Goal: Task Accomplishment & Management: Manage account settings

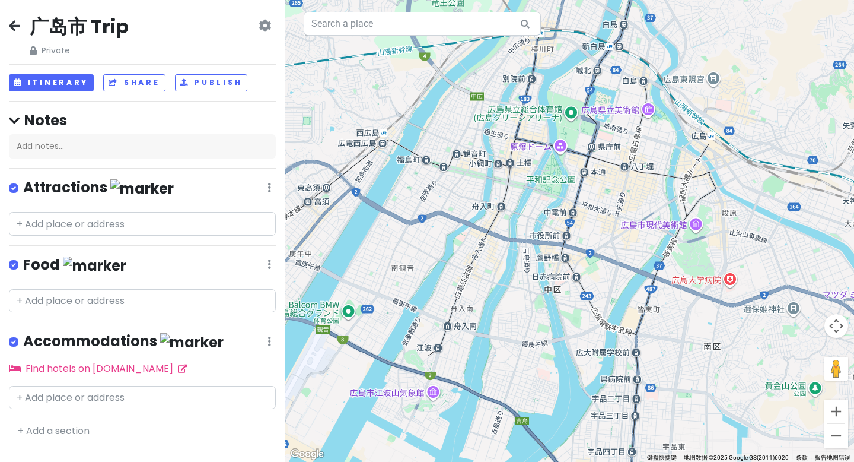
drag, startPoint x: 601, startPoint y: 193, endPoint x: 543, endPoint y: 190, distance: 58.2
click at [546, 199] on div at bounding box center [570, 231] width 570 height 462
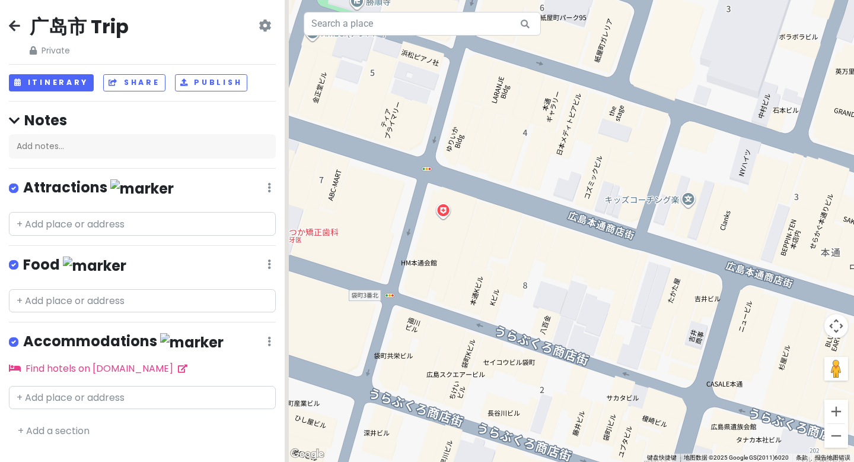
drag, startPoint x: 476, startPoint y: 236, endPoint x: 555, endPoint y: 240, distance: 79.0
click at [555, 240] on div at bounding box center [570, 231] width 570 height 462
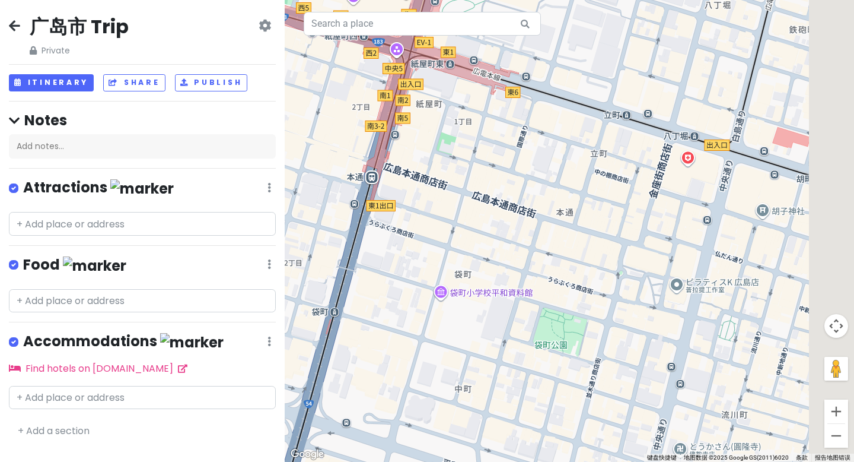
drag, startPoint x: 562, startPoint y: 252, endPoint x: 495, endPoint y: 237, distance: 68.7
click at [495, 227] on div at bounding box center [570, 231] width 570 height 462
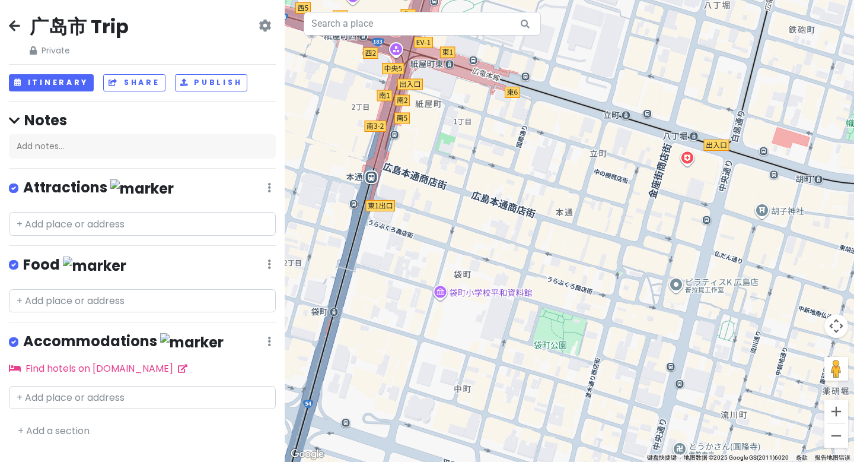
drag, startPoint x: 507, startPoint y: 259, endPoint x: 503, endPoint y: 249, distance: 10.9
click at [503, 249] on div at bounding box center [570, 231] width 570 height 462
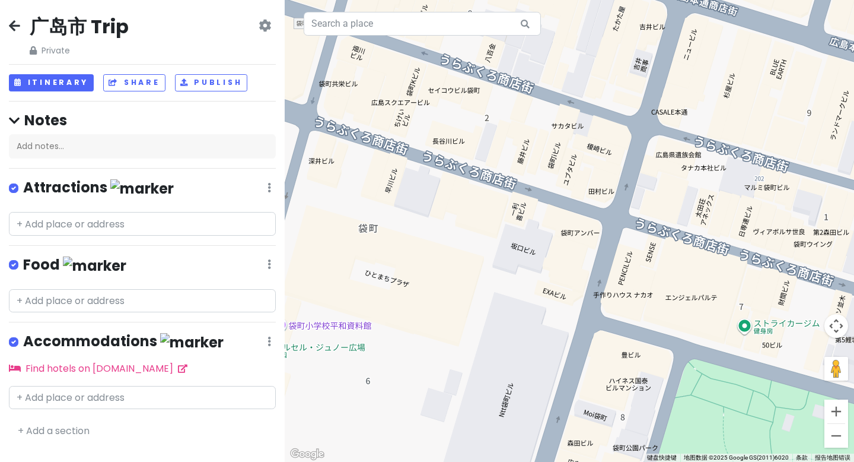
drag, startPoint x: 503, startPoint y: 334, endPoint x: 546, endPoint y: 254, distance: 90.8
click at [546, 254] on div at bounding box center [570, 231] width 570 height 462
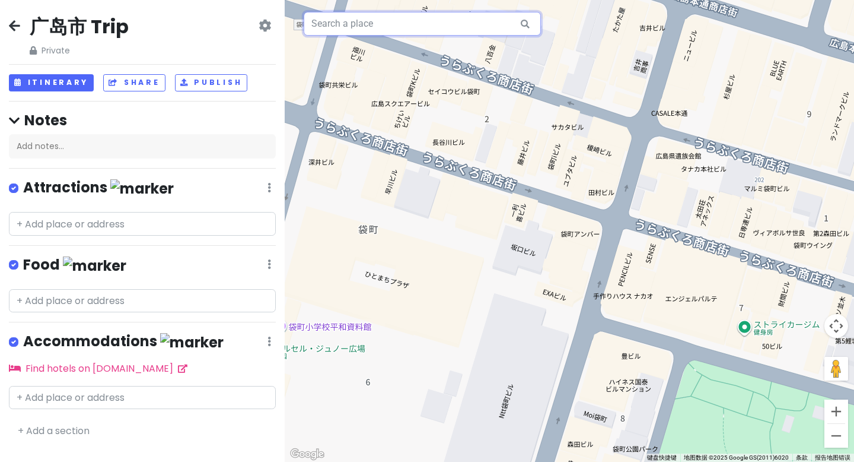
click at [341, 21] on input "text" at bounding box center [422, 24] width 237 height 24
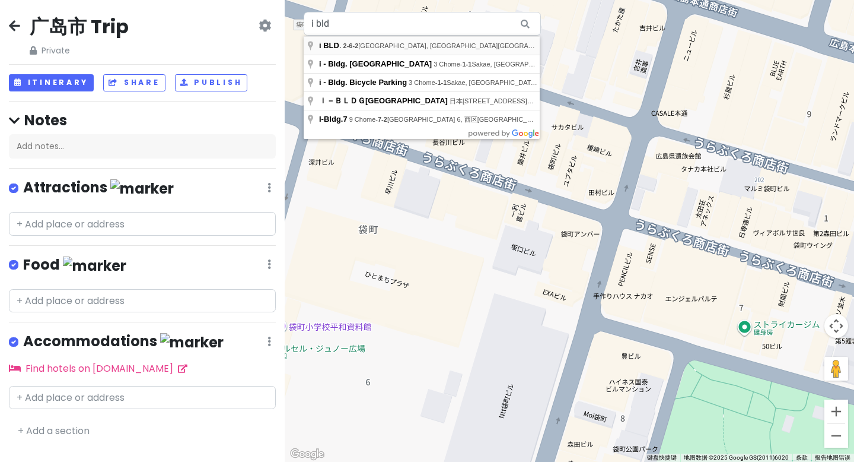
type input "i BLD., 2-6-2 [GEOGRAPHIC_DATA], [GEOGRAPHIC_DATA][GEOGRAPHIC_DATA][GEOGRAPHIC_…"
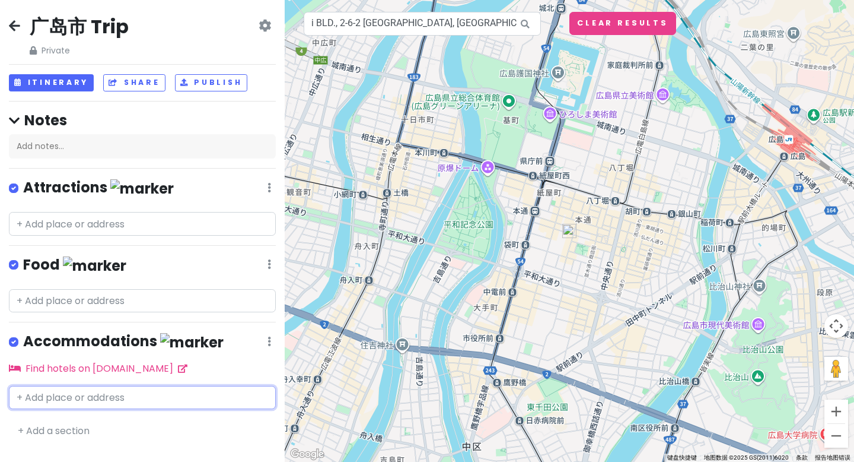
click at [27, 396] on input "text" at bounding box center [142, 398] width 267 height 24
click at [63, 399] on input "text" at bounding box center [142, 398] width 267 height 24
click at [18, 392] on input "text" at bounding box center [142, 398] width 267 height 24
click at [24, 400] on input "text" at bounding box center [142, 398] width 267 height 24
click at [28, 399] on input "text" at bounding box center [142, 398] width 267 height 24
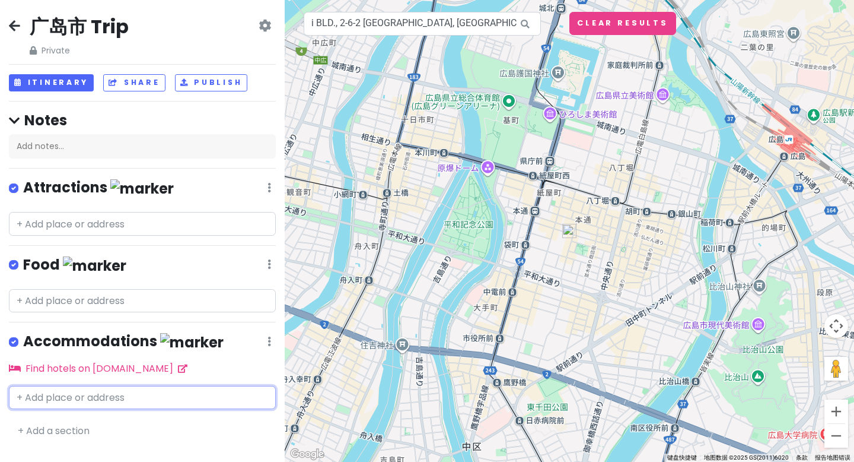
click at [28, 399] on input "text" at bounding box center [142, 398] width 267 height 24
drag, startPoint x: 336, startPoint y: 24, endPoint x: 273, endPoint y: 24, distance: 62.9
click at [273, 24] on div "广岛市 Trip Private Change Dates Make a Copy Delete Trip Go Pro ⚡️ Give Feedback 💡…" at bounding box center [427, 231] width 854 height 462
click at [97, 387] on input "text" at bounding box center [142, 398] width 267 height 24
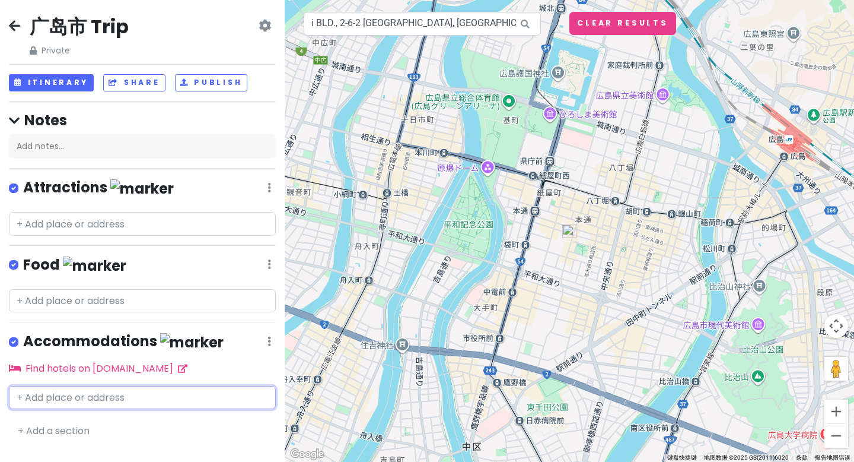
paste input "i BLD."
type input "i BLD."
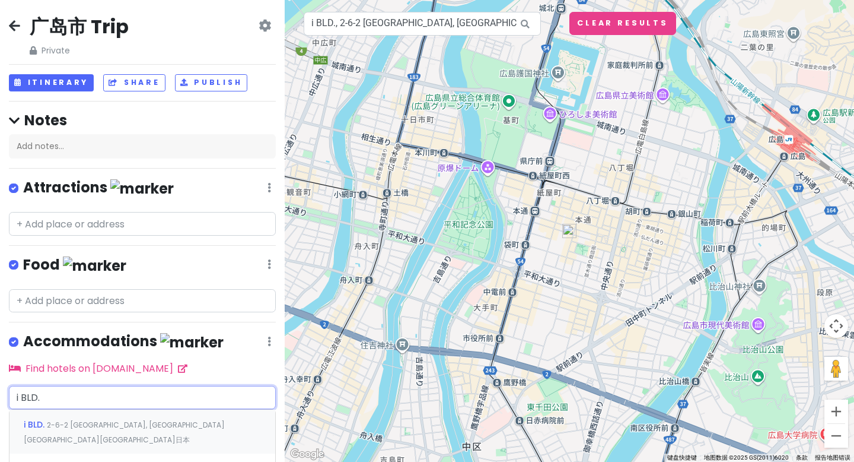
click at [106, 421] on span "2-6-2 [GEOGRAPHIC_DATA], [GEOGRAPHIC_DATA][GEOGRAPHIC_DATA][GEOGRAPHIC_DATA]日本" at bounding box center [124, 432] width 201 height 26
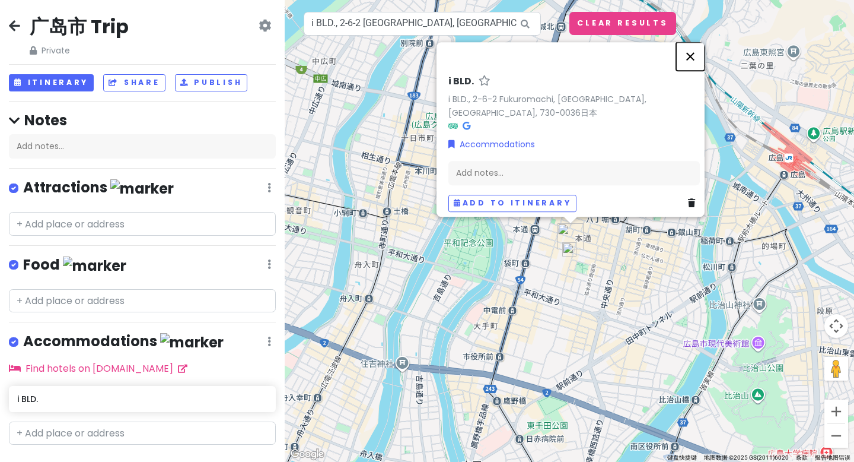
click at [699, 50] on button "关闭" at bounding box center [690, 56] width 28 height 28
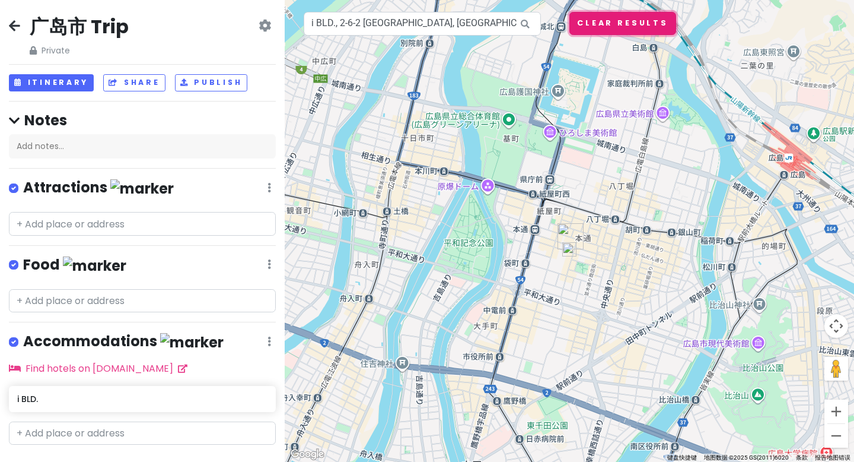
click at [635, 30] on button "Clear Results" at bounding box center [623, 23] width 107 height 23
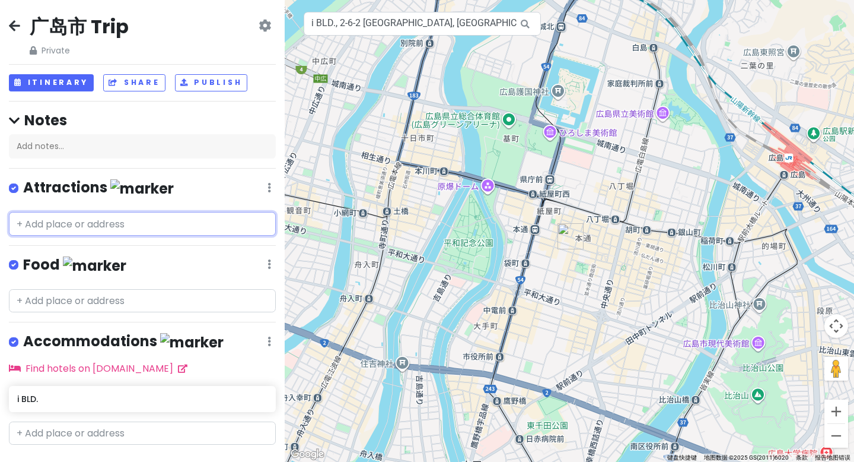
click at [126, 225] on input "text" at bounding box center [142, 224] width 267 height 24
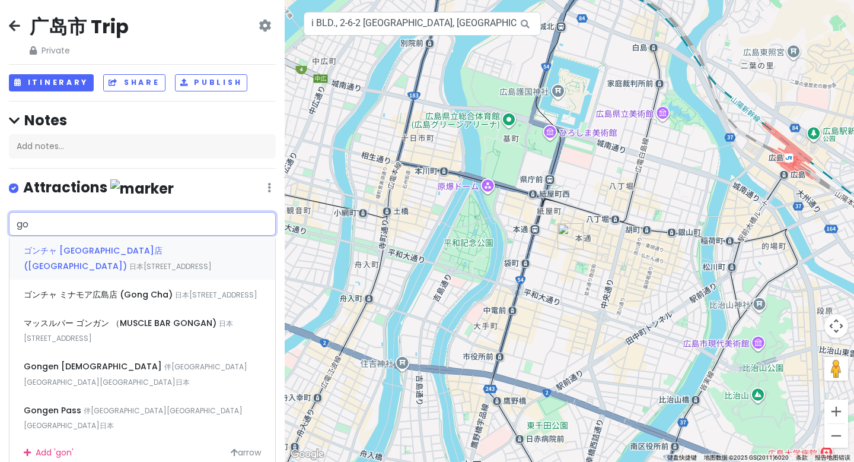
type input "g"
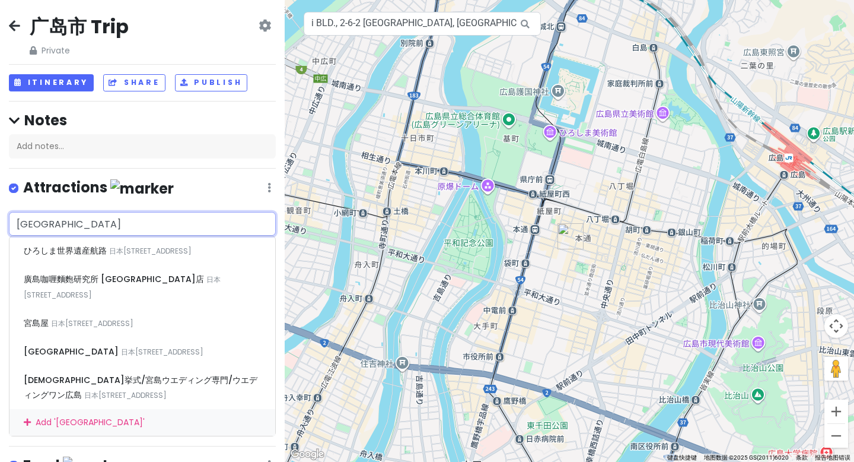
type input "宫"
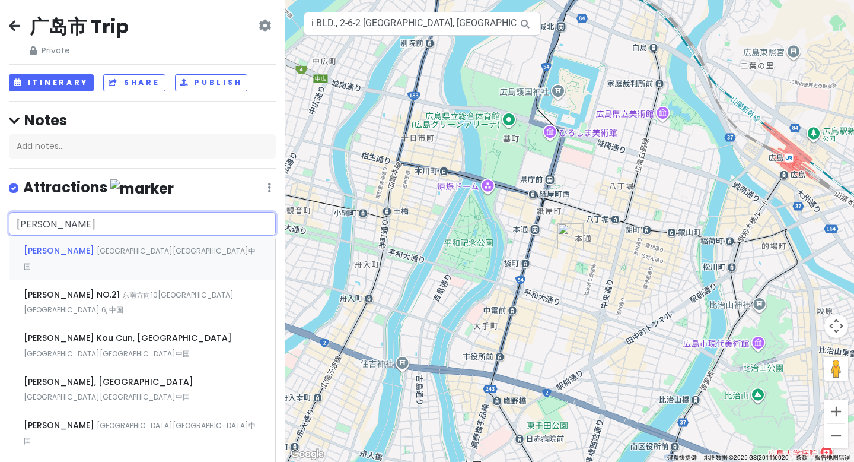
type input "[PERSON_NAME] she"
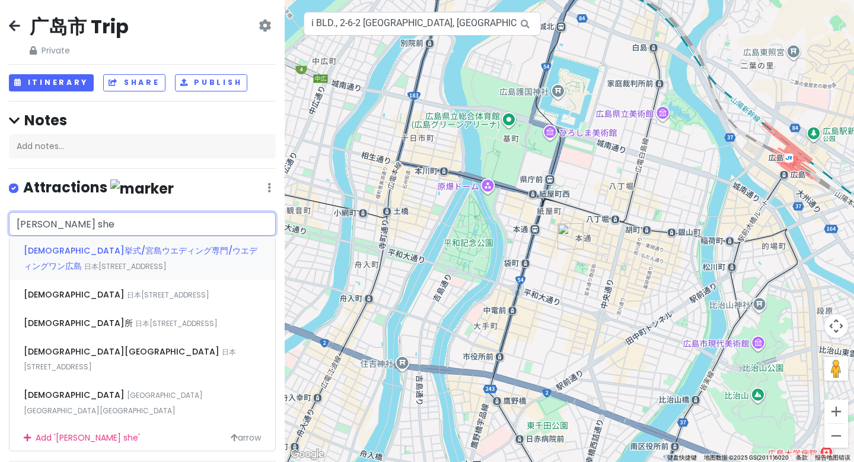
click at [117, 218] on input "[PERSON_NAME] she" at bounding box center [142, 224] width 267 height 24
drag, startPoint x: 78, startPoint y: 218, endPoint x: 0, endPoint y: 214, distance: 78.4
click at [0, 215] on div "yan dao [GEOGRAPHIC_DATA]/宮島ウエディング専門/[GEOGRAPHIC_DATA]ワン広島 日本[STREET_ADDRESS] 严…" at bounding box center [142, 331] width 285 height 239
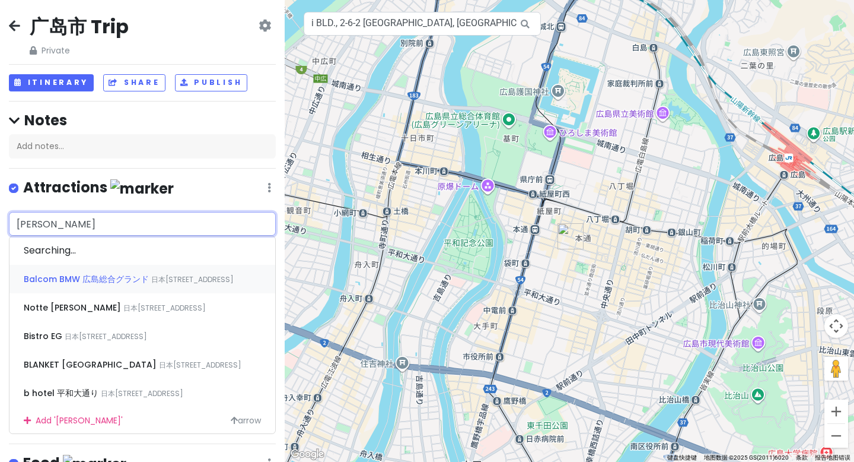
type input "本通"
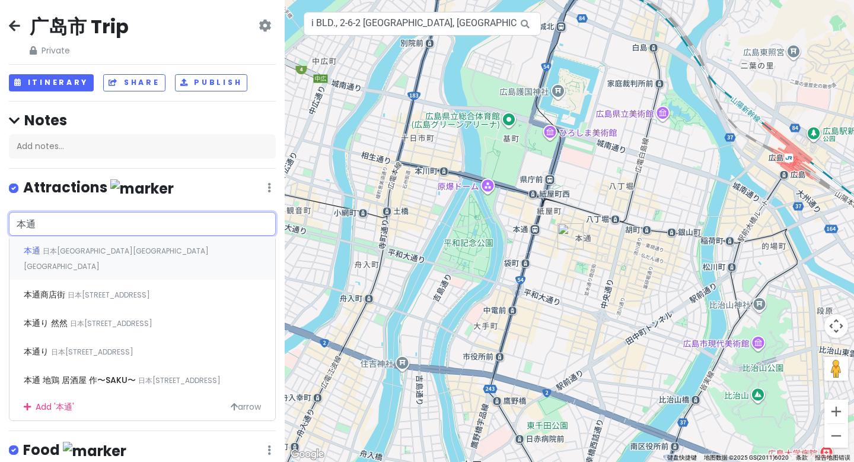
click at [94, 253] on span "日本[GEOGRAPHIC_DATA][GEOGRAPHIC_DATA][GEOGRAPHIC_DATA]" at bounding box center [116, 259] width 185 height 26
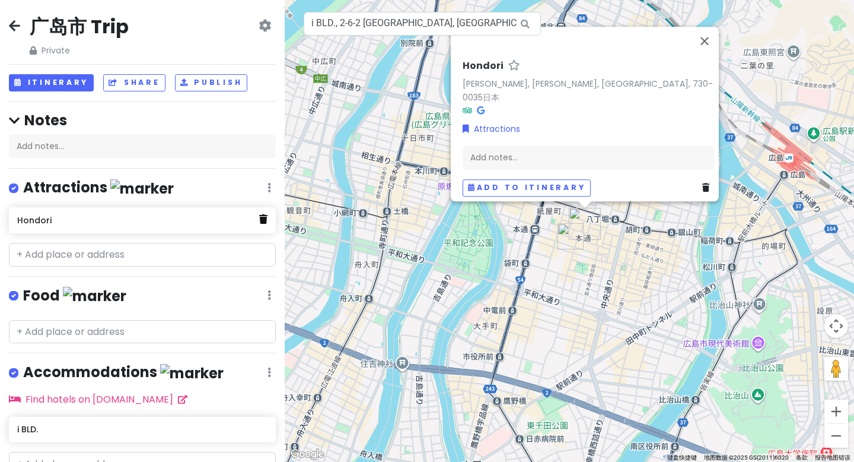
click at [259, 224] on link at bounding box center [263, 219] width 8 height 15
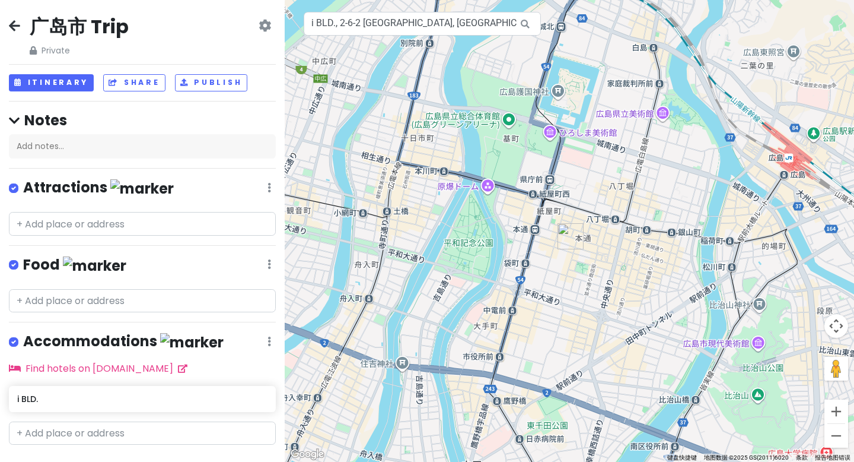
click at [536, 234] on div at bounding box center [570, 231] width 570 height 462
click at [526, 250] on div at bounding box center [570, 231] width 570 height 462
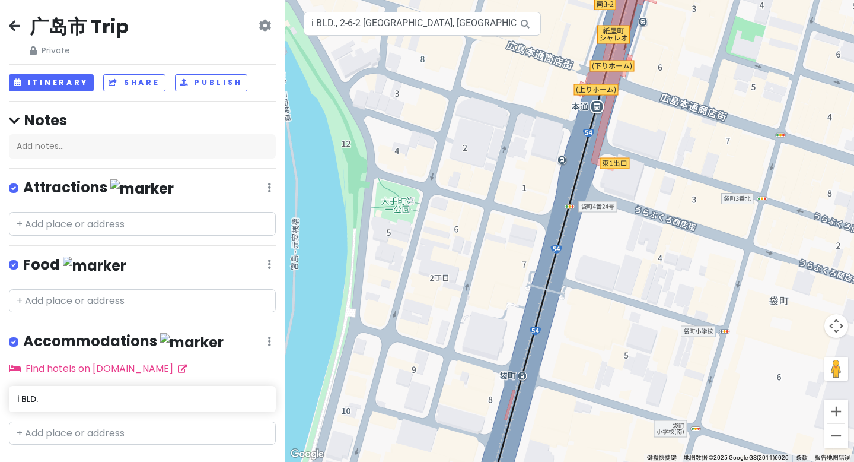
click at [602, 110] on div at bounding box center [570, 231] width 570 height 462
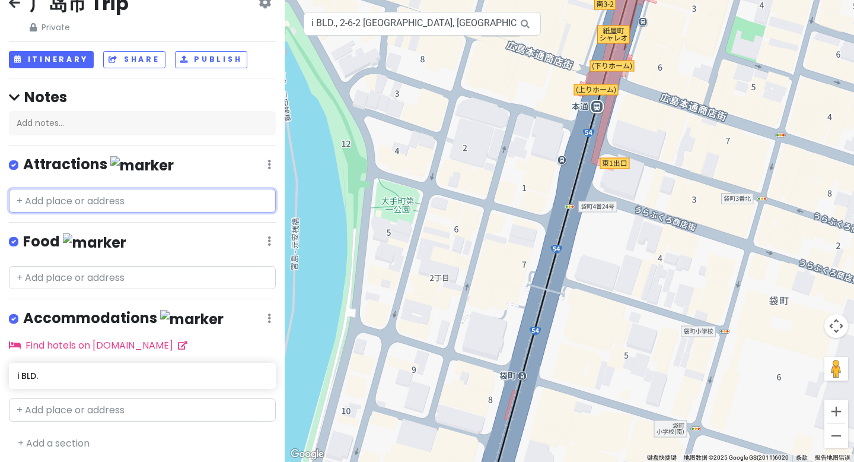
click at [101, 208] on input "text" at bounding box center [142, 201] width 267 height 24
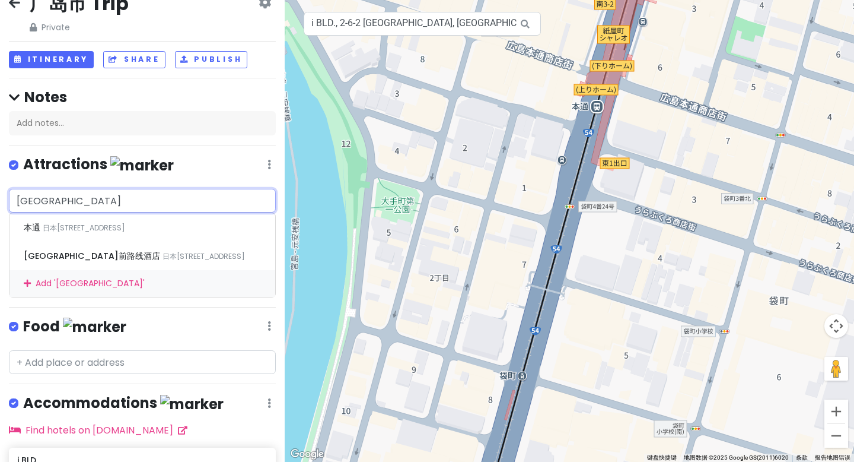
type input "[GEOGRAPHIC_DATA]"
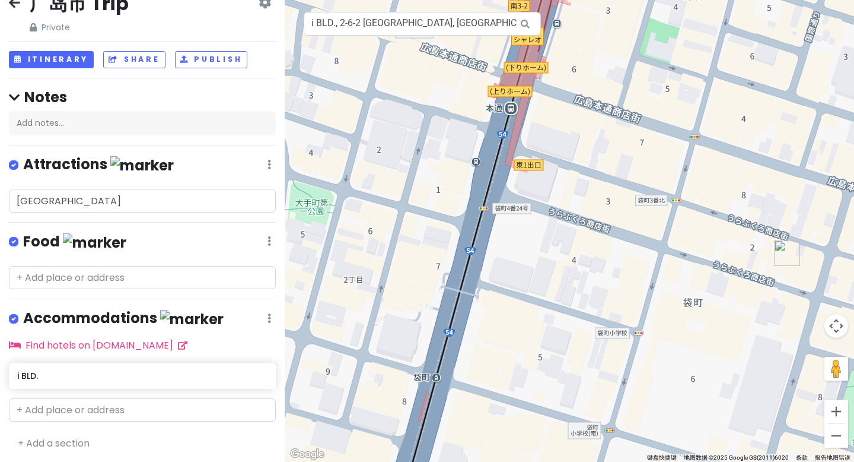
drag, startPoint x: 715, startPoint y: 240, endPoint x: 536, endPoint y: 237, distance: 179.2
click at [536, 237] on div at bounding box center [570, 231] width 570 height 462
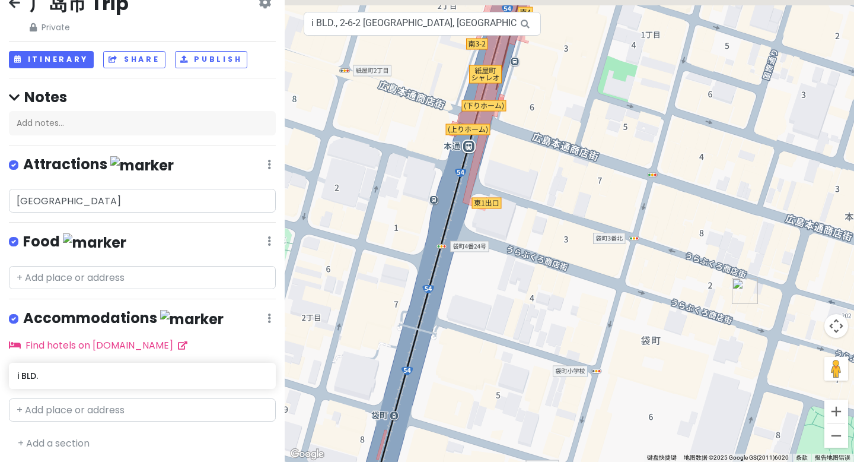
drag, startPoint x: 505, startPoint y: 255, endPoint x: 571, endPoint y: 301, distance: 80.0
click at [571, 301] on div at bounding box center [570, 231] width 570 height 462
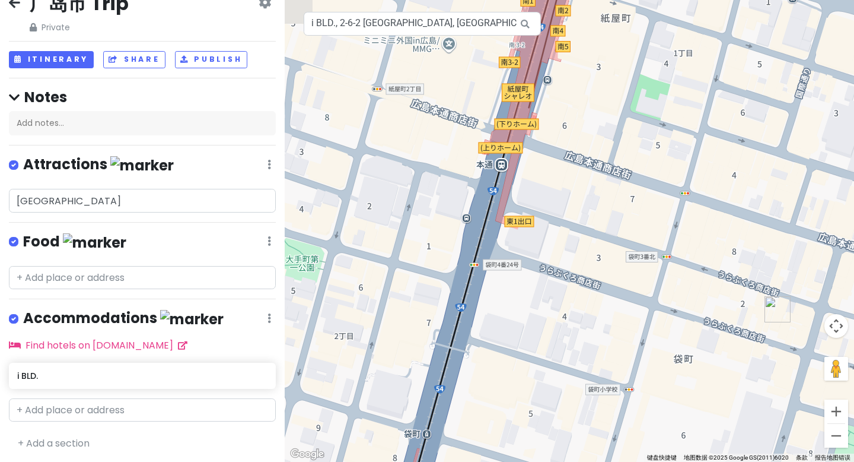
drag, startPoint x: 435, startPoint y: 193, endPoint x: 575, endPoint y: 215, distance: 142.4
click at [575, 215] on div at bounding box center [570, 231] width 570 height 462
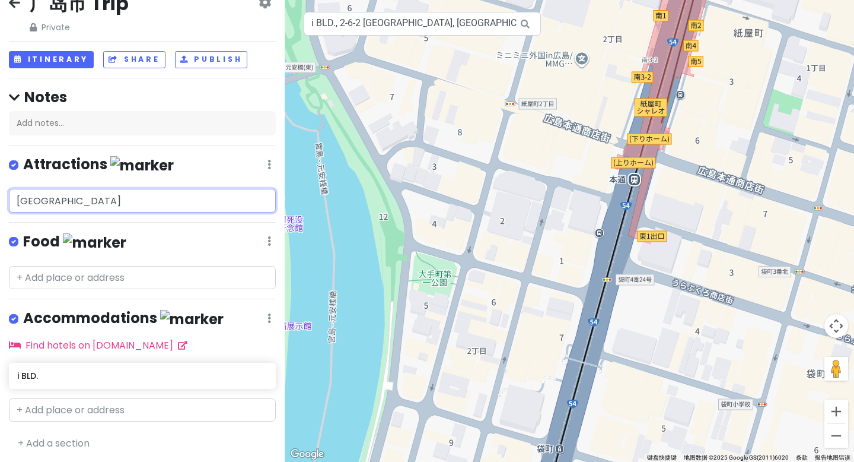
click at [87, 193] on input "[GEOGRAPHIC_DATA]" at bounding box center [142, 201] width 267 height 24
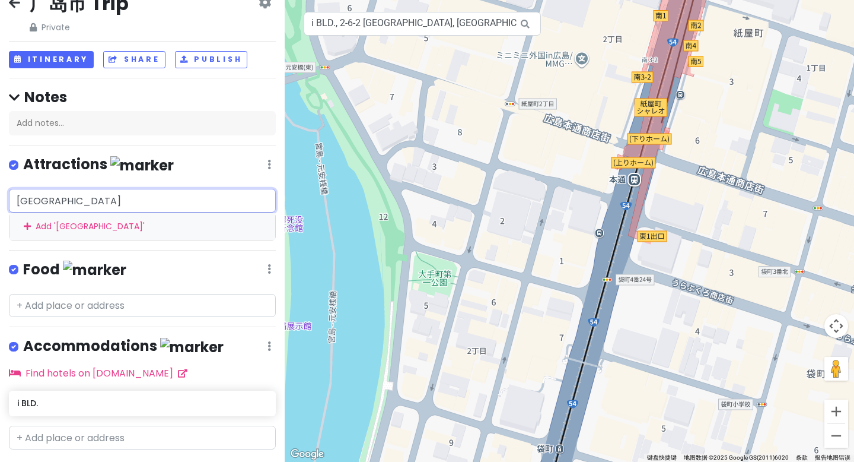
drag, startPoint x: 74, startPoint y: 205, endPoint x: 15, endPoint y: 192, distance: 59.6
click at [15, 192] on input "[GEOGRAPHIC_DATA]" at bounding box center [142, 201] width 267 height 24
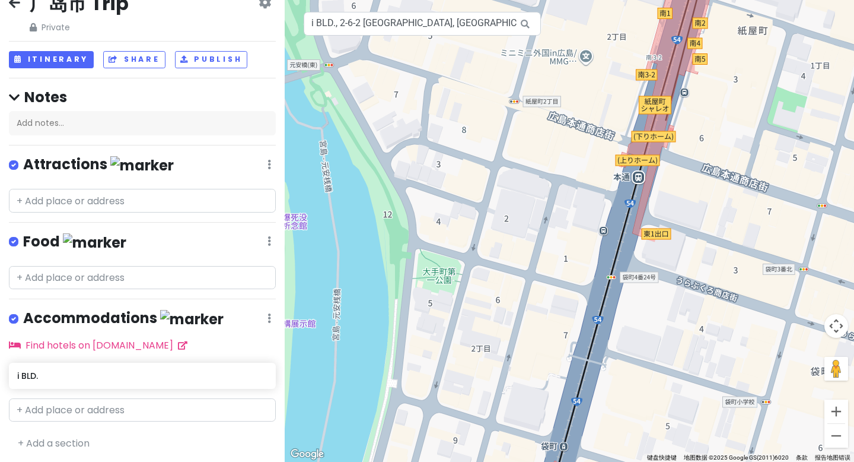
drag, startPoint x: 426, startPoint y: 348, endPoint x: 688, endPoint y: 270, distance: 273.7
click at [688, 270] on div at bounding box center [570, 231] width 570 height 462
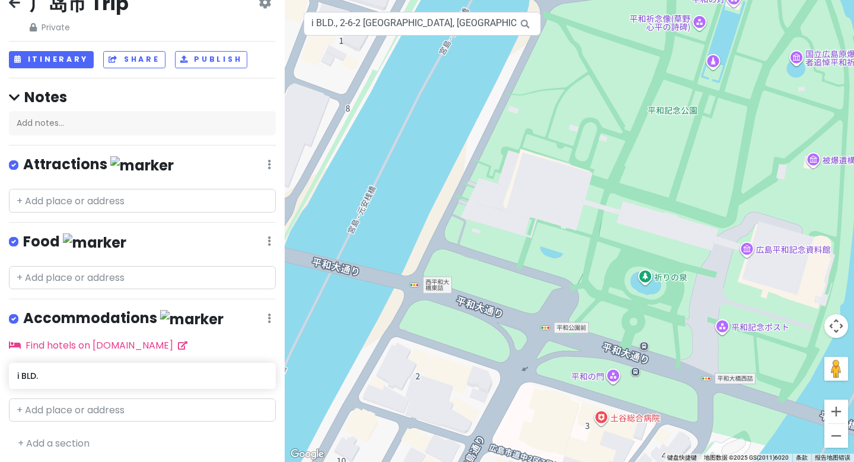
drag, startPoint x: 686, startPoint y: 259, endPoint x: 596, endPoint y: 270, distance: 91.5
click at [596, 270] on div at bounding box center [570, 231] width 570 height 462
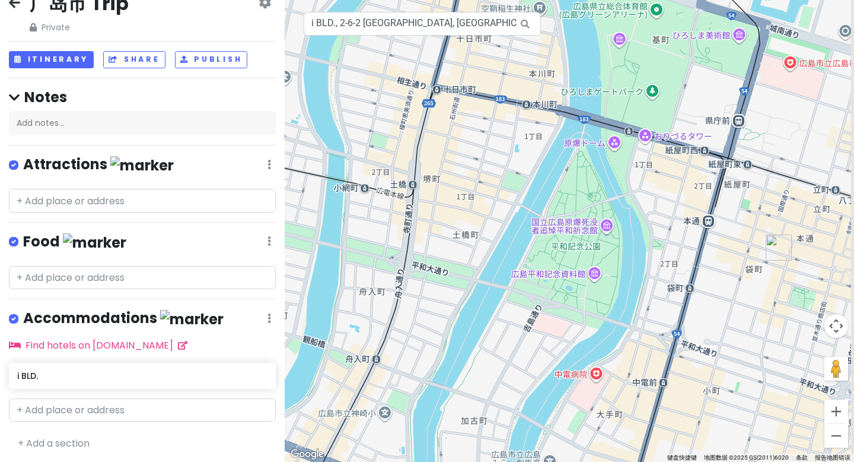
drag, startPoint x: 612, startPoint y: 231, endPoint x: 584, endPoint y: 264, distance: 42.5
click at [584, 264] on div at bounding box center [570, 231] width 570 height 462
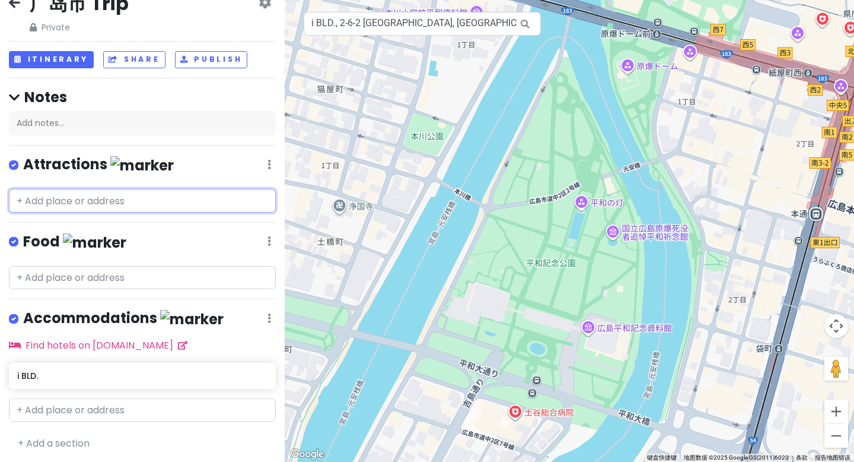
click at [47, 198] on input "text" at bounding box center [142, 201] width 267 height 24
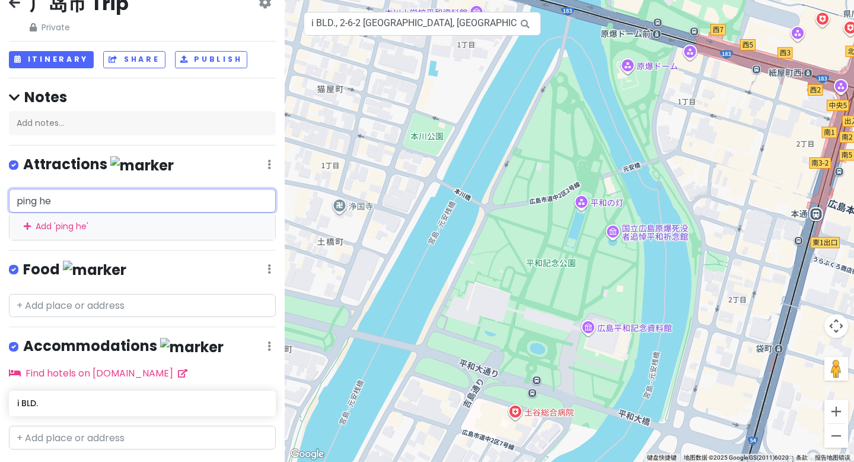
type input "平和"
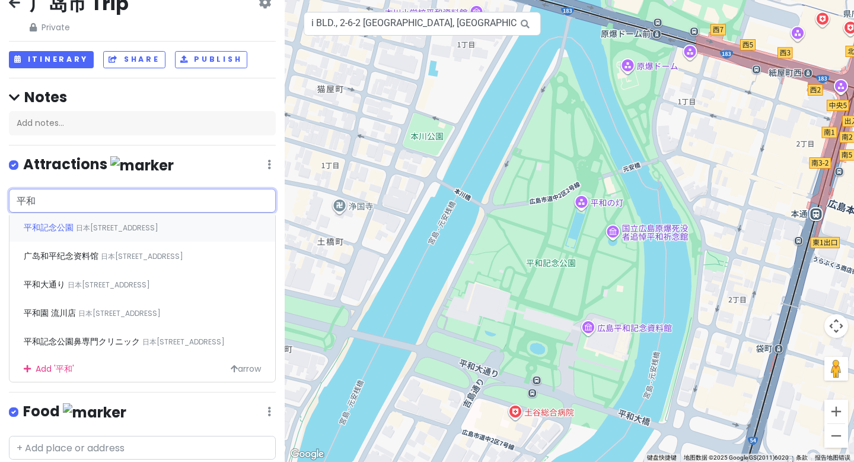
click at [63, 227] on span "平和記念公園" at bounding box center [50, 227] width 52 height 12
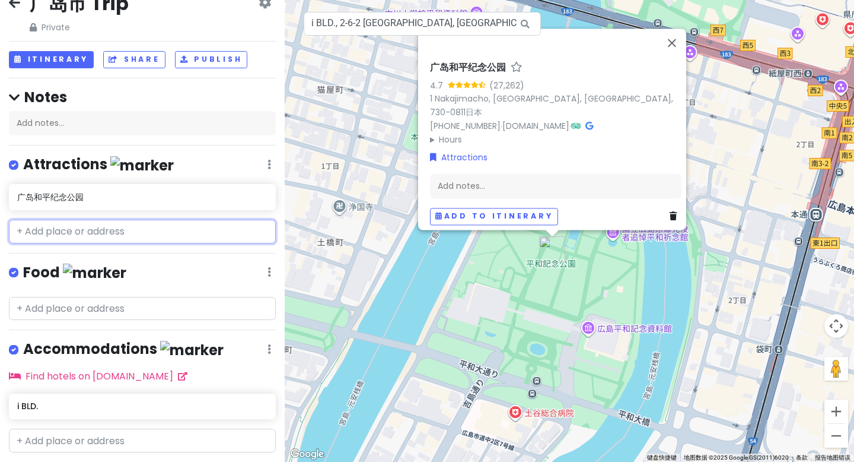
click at [72, 233] on input "text" at bounding box center [142, 232] width 267 height 24
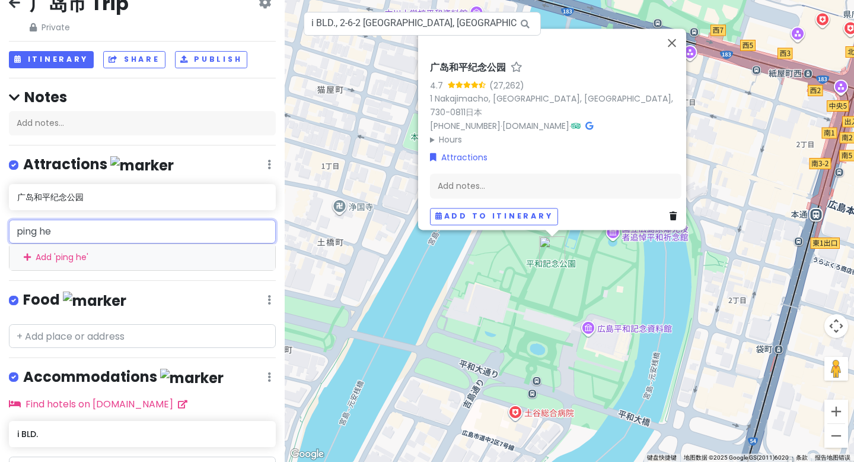
type input "平和"
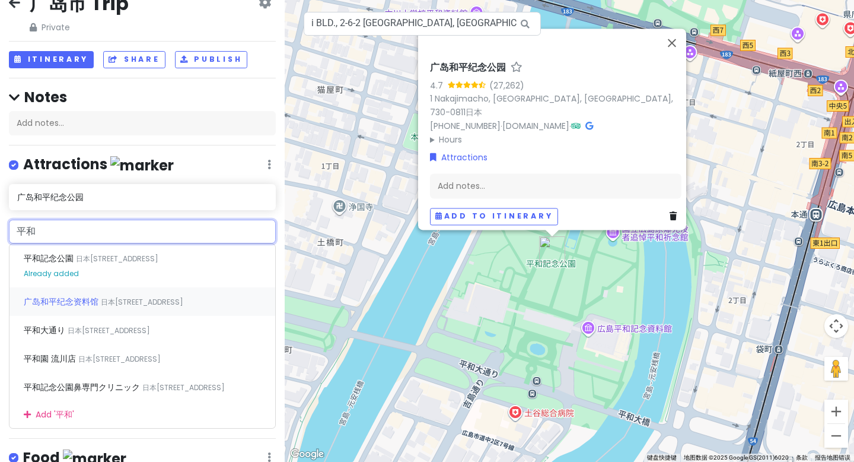
click at [96, 301] on span "广岛和平纪念资料馆" at bounding box center [62, 301] width 77 height 12
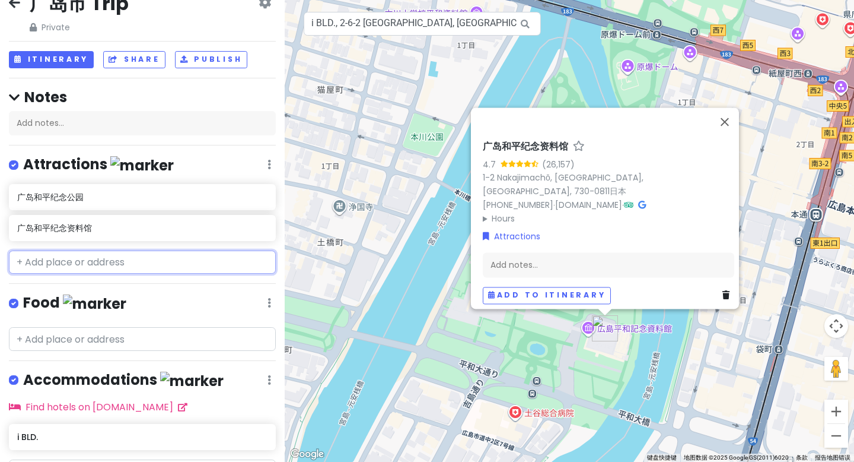
click at [63, 266] on input "text" at bounding box center [142, 262] width 267 height 24
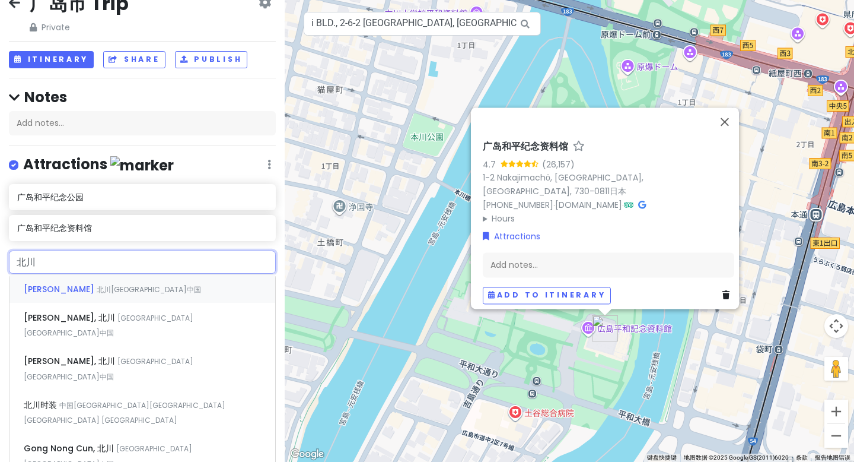
type input "北"
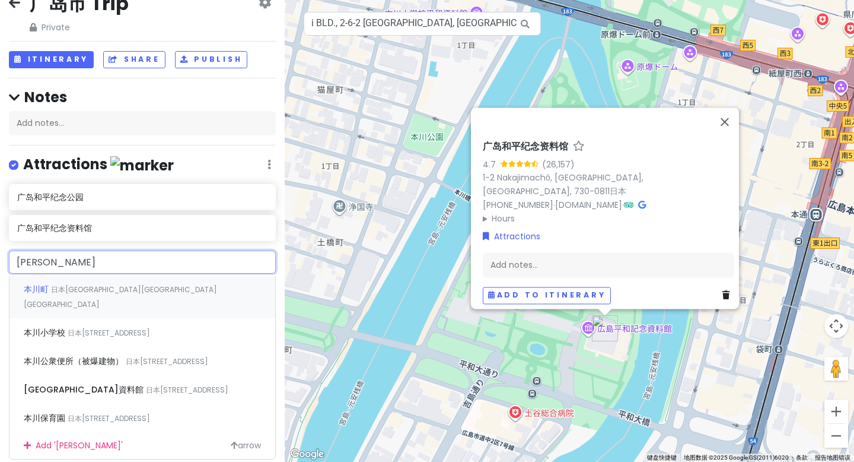
type input "本川"
click at [90, 355] on span "本川公衆便所（被爆建物）" at bounding box center [75, 361] width 102 height 12
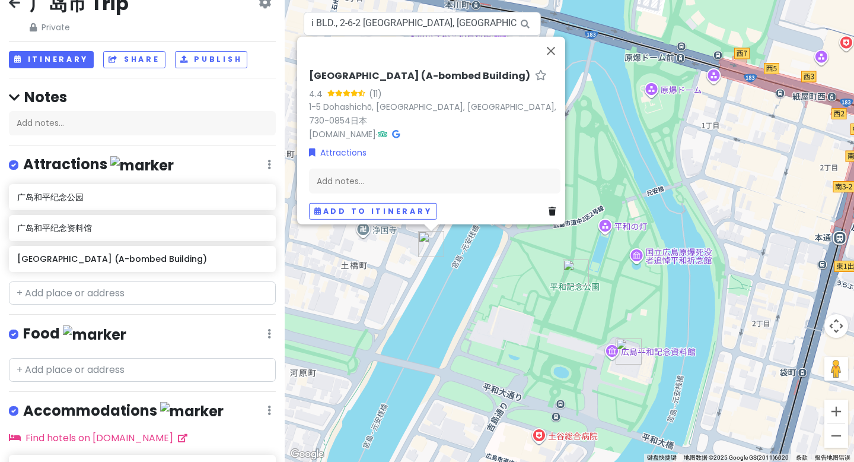
drag, startPoint x: 473, startPoint y: 285, endPoint x: 419, endPoint y: 297, distance: 55.2
click at [419, 298] on div "[GEOGRAPHIC_DATA] (A-bombed Building) 4.4 (11) 1-5 Dohashichō, [GEOGRAPHIC_DATA…" at bounding box center [570, 231] width 570 height 462
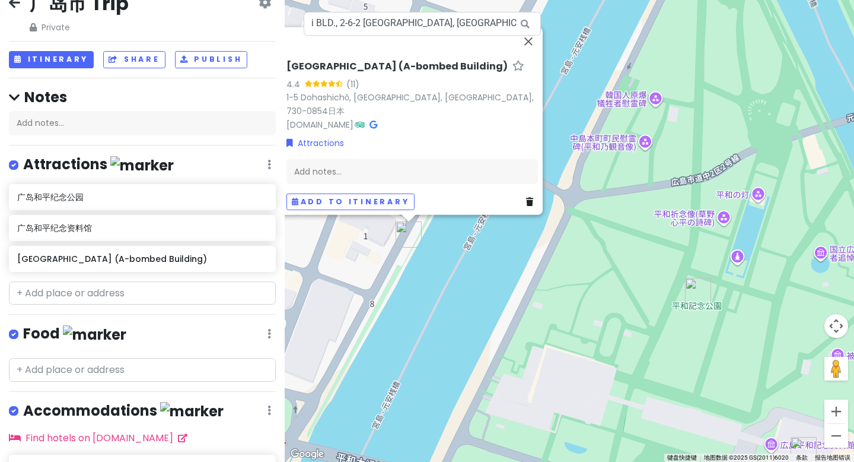
drag, startPoint x: 433, startPoint y: 302, endPoint x: 515, endPoint y: 287, distance: 83.2
click at [515, 287] on div "[GEOGRAPHIC_DATA] (A-bombed Building) 4.4 (11) 1-5 Dohashichō, [GEOGRAPHIC_DATA…" at bounding box center [570, 231] width 570 height 462
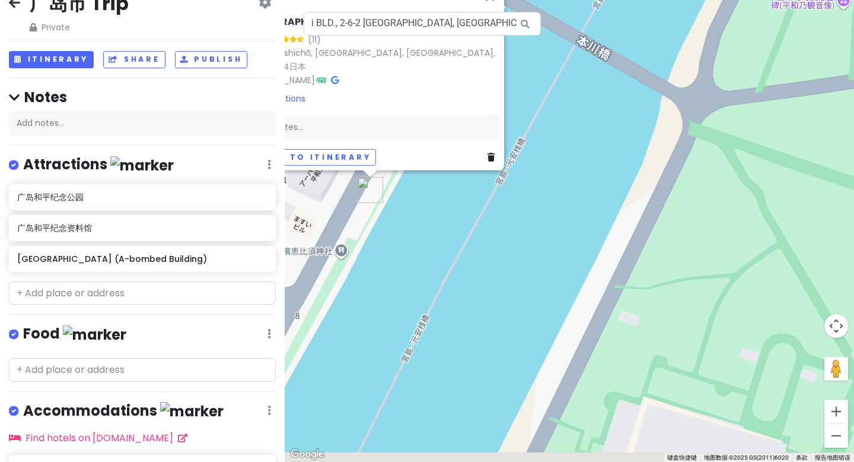
drag, startPoint x: 503, startPoint y: 281, endPoint x: 566, endPoint y: 271, distance: 64.4
click at [566, 271] on div "[GEOGRAPHIC_DATA] (A-bombed Building) 4.4 (11) 1-5 Dohashichō, [GEOGRAPHIC_DATA…" at bounding box center [570, 231] width 570 height 462
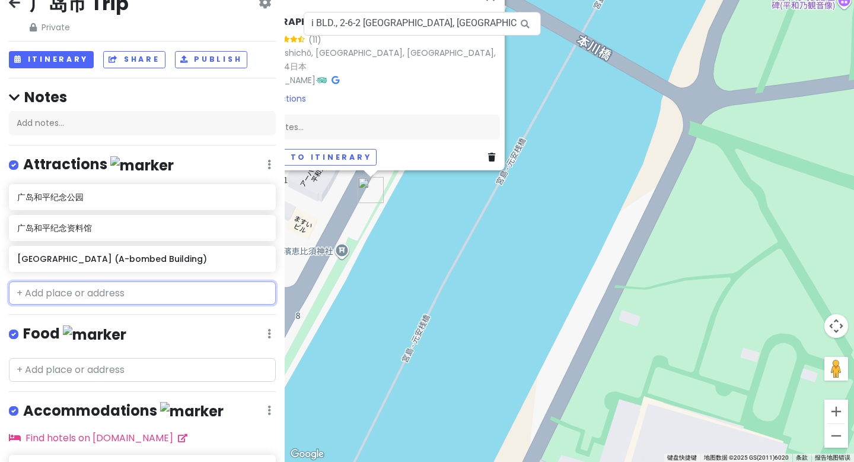
click at [156, 300] on input "text" at bounding box center [142, 293] width 267 height 24
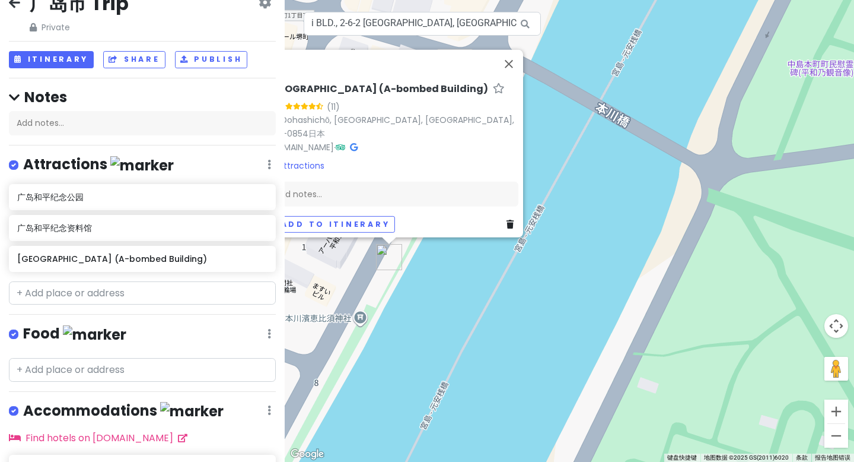
drag, startPoint x: 531, startPoint y: 110, endPoint x: 543, endPoint y: 138, distance: 29.8
click at [551, 185] on div "[GEOGRAPHIC_DATA] (A-bombed Building) 4.4 (11) 1-5 Dohashichō, [GEOGRAPHIC_DATA…" at bounding box center [570, 231] width 570 height 462
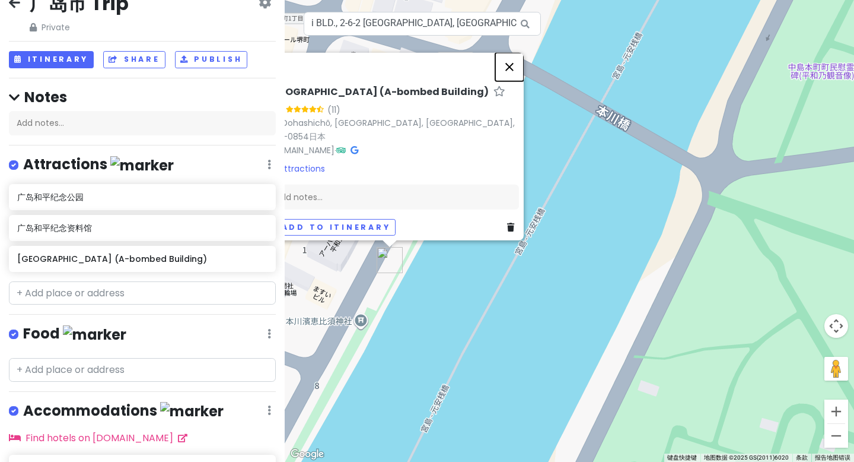
click at [516, 72] on button "关闭" at bounding box center [509, 67] width 28 height 28
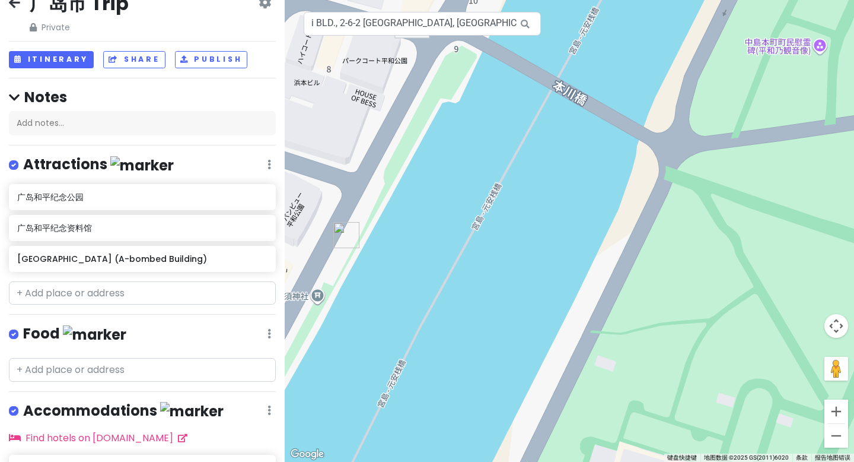
drag, startPoint x: 629, startPoint y: 310, endPoint x: 540, endPoint y: 261, distance: 101.7
click at [541, 262] on div at bounding box center [570, 231] width 570 height 462
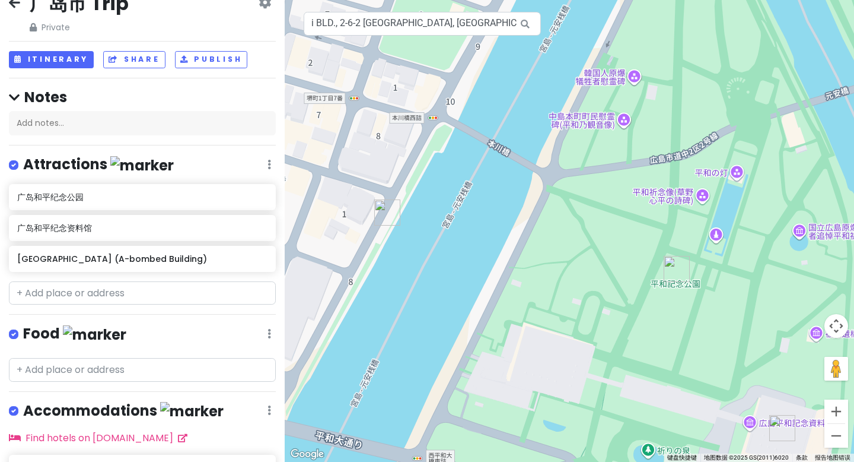
drag, startPoint x: 673, startPoint y: 300, endPoint x: 638, endPoint y: 287, distance: 38.1
click at [638, 287] on div at bounding box center [570, 231] width 570 height 462
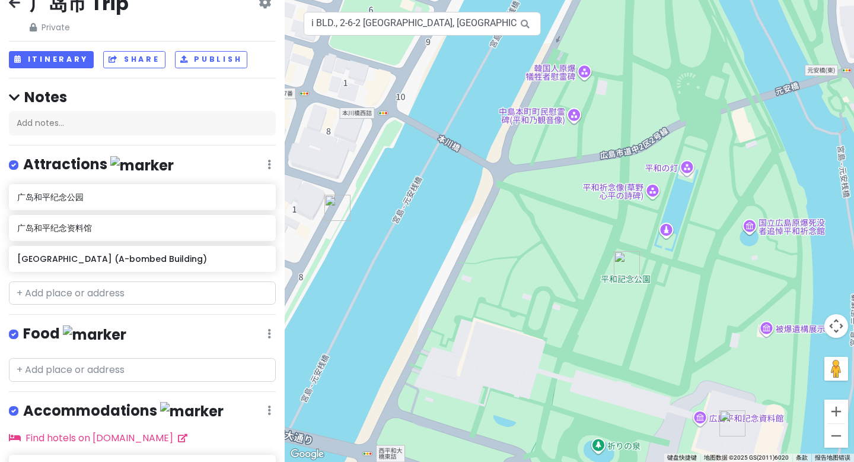
drag, startPoint x: 634, startPoint y: 304, endPoint x: 582, endPoint y: 300, distance: 51.8
click at [582, 300] on div at bounding box center [570, 231] width 570 height 462
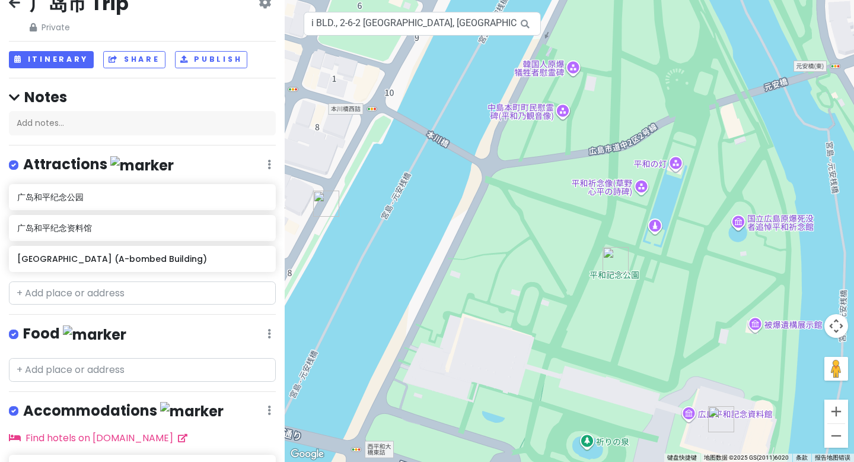
drag, startPoint x: 588, startPoint y: 311, endPoint x: 576, endPoint y: 306, distance: 13.3
click at [576, 306] on div at bounding box center [570, 231] width 570 height 462
drag, startPoint x: 577, startPoint y: 294, endPoint x: 545, endPoint y: 330, distance: 49.2
click at [545, 330] on div at bounding box center [570, 231] width 570 height 462
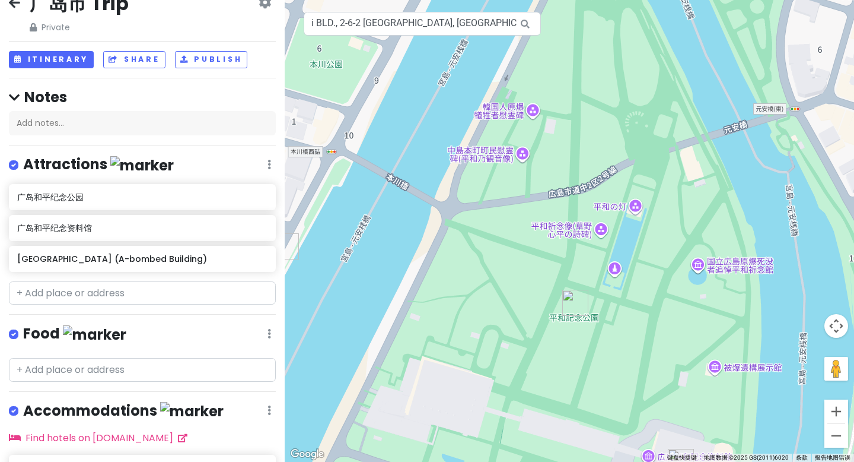
drag, startPoint x: 530, startPoint y: 290, endPoint x: 536, endPoint y: 270, distance: 21.0
click at [536, 271] on div at bounding box center [570, 231] width 570 height 462
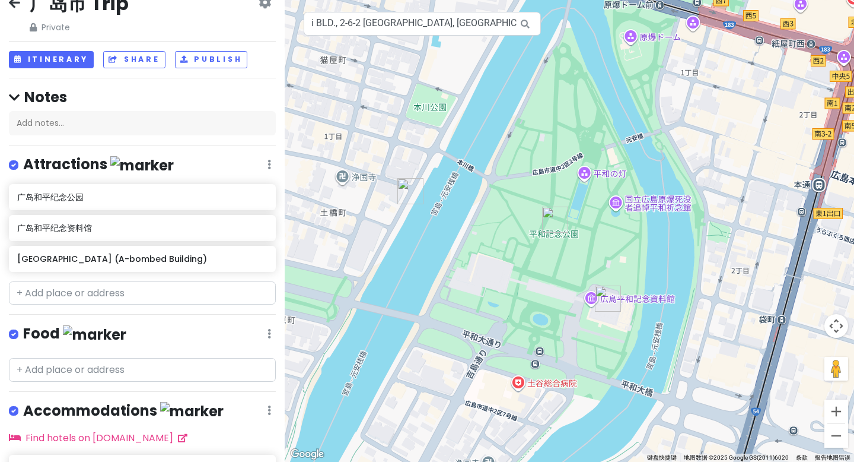
drag, startPoint x: 536, startPoint y: 344, endPoint x: 532, endPoint y: 291, distance: 53.0
click at [532, 291] on div at bounding box center [570, 231] width 570 height 462
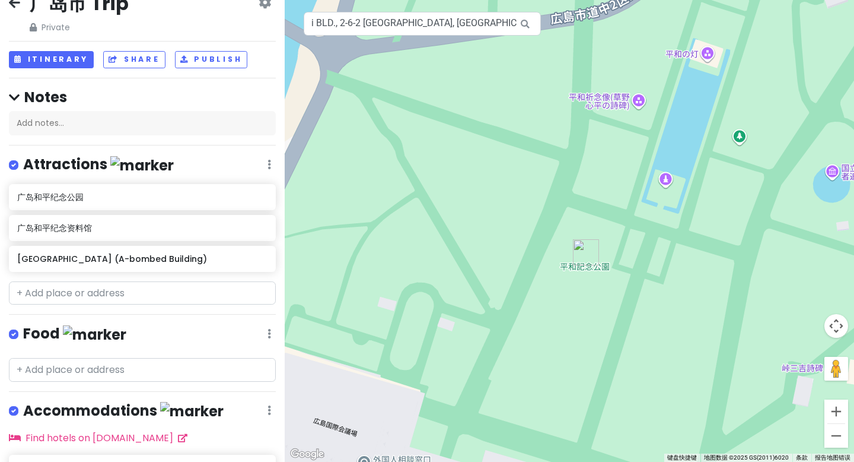
drag, startPoint x: 515, startPoint y: 210, endPoint x: 549, endPoint y: 247, distance: 50.4
click at [549, 247] on div at bounding box center [570, 231] width 570 height 462
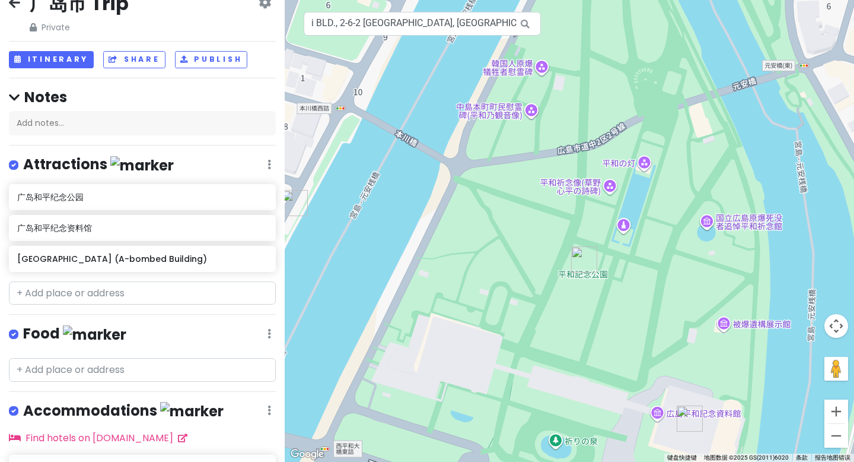
click at [543, 71] on div at bounding box center [570, 231] width 570 height 462
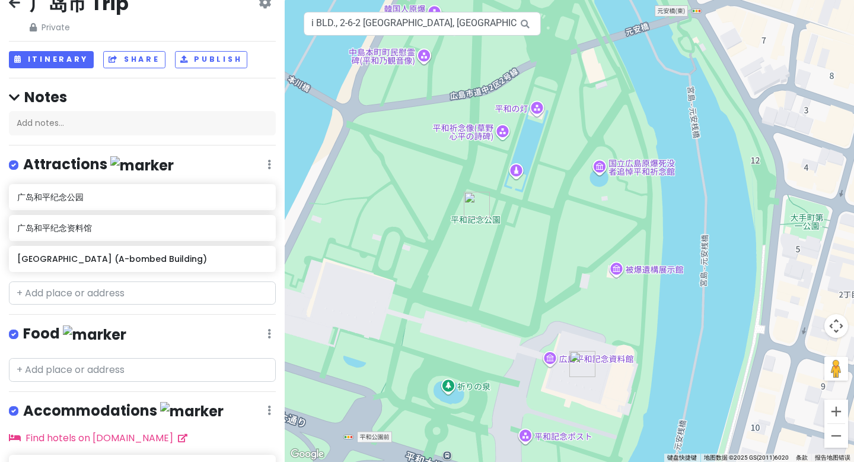
drag, startPoint x: 521, startPoint y: 208, endPoint x: 414, endPoint y: 153, distance: 120.5
click at [414, 153] on div at bounding box center [570, 231] width 570 height 462
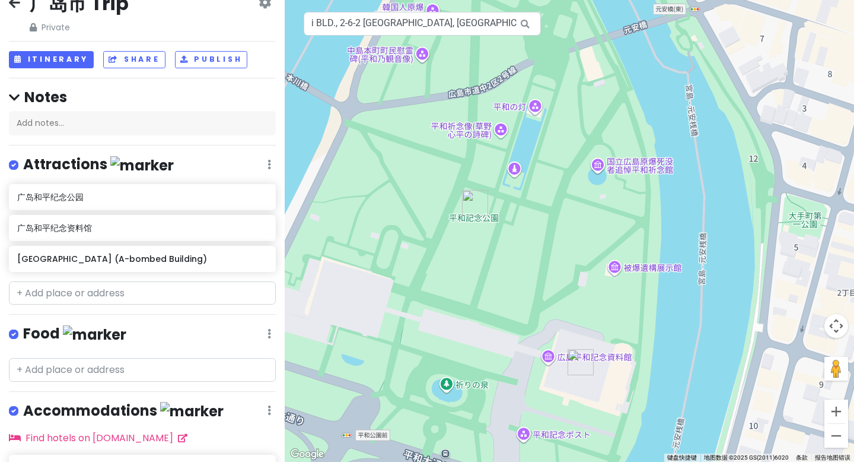
click at [618, 268] on div at bounding box center [570, 231] width 570 height 462
click at [615, 270] on div at bounding box center [570, 231] width 570 height 462
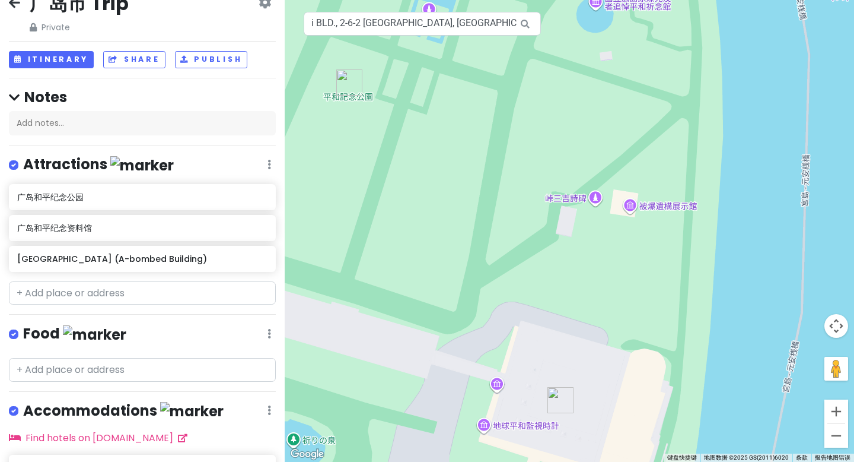
drag, startPoint x: 619, startPoint y: 300, endPoint x: 634, endPoint y: 231, distance: 70.4
click at [635, 231] on div at bounding box center [570, 231] width 570 height 462
click at [425, 28] on input "i BLD., 2-6-2 [GEOGRAPHIC_DATA], [GEOGRAPHIC_DATA][GEOGRAPHIC_DATA][GEOGRAPHIC_…" at bounding box center [422, 24] width 237 height 24
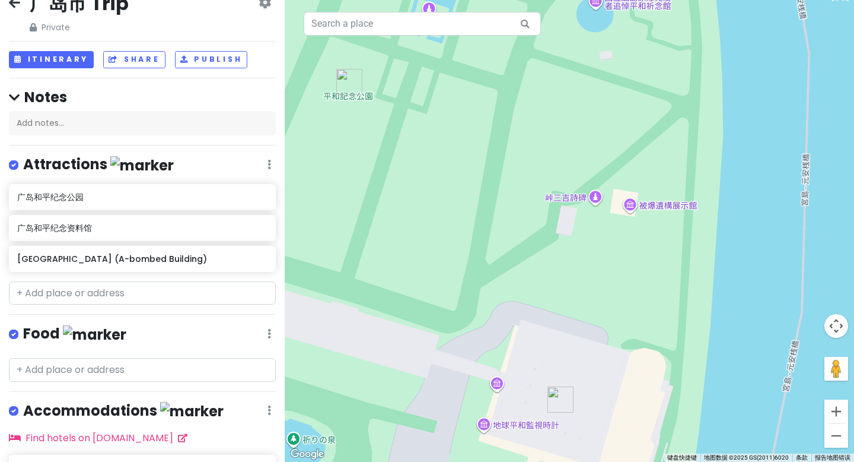
click at [522, 25] on icon at bounding box center [525, 24] width 27 height 24
click at [475, 139] on div at bounding box center [570, 231] width 570 height 462
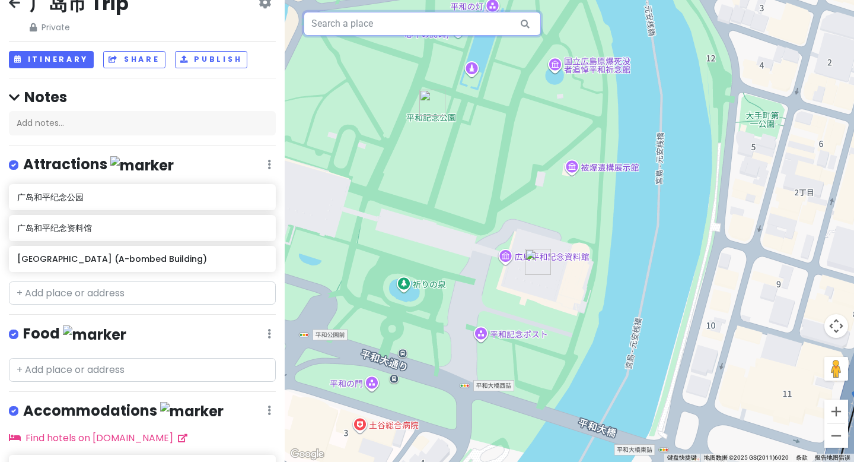
click at [409, 33] on input "text" at bounding box center [422, 24] width 237 height 24
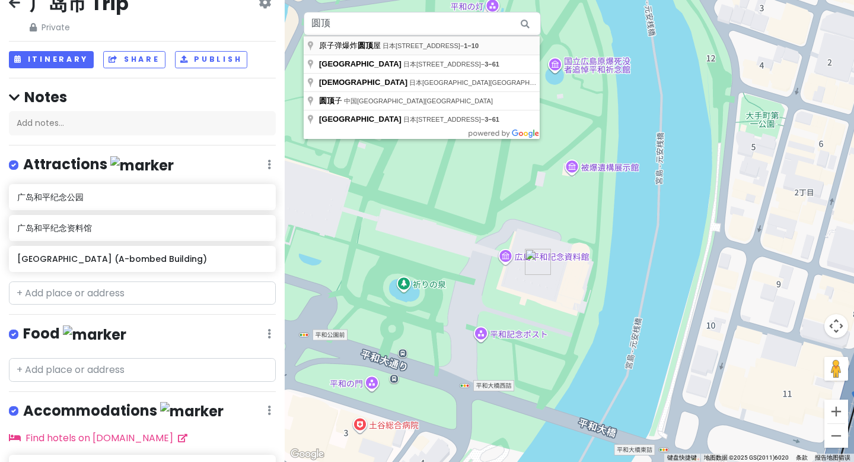
type input "日本[STREET_ADDRESS] 原子弹爆炸圆顶屋"
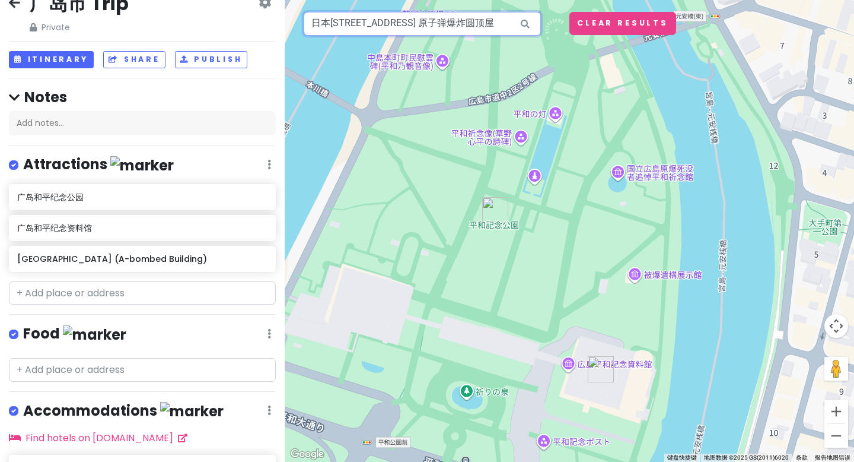
click at [498, 24] on input "日本[STREET_ADDRESS] 原子弹爆炸圆顶屋" at bounding box center [422, 24] width 237 height 24
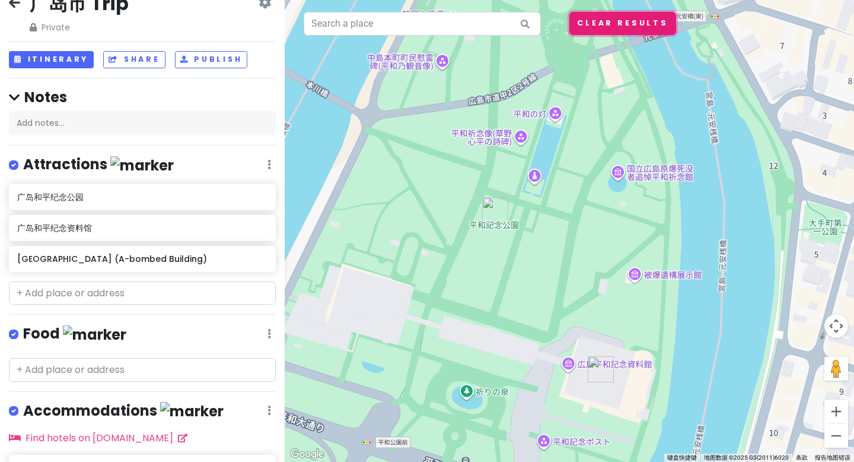
click at [592, 26] on button "Clear Results" at bounding box center [623, 23] width 107 height 23
drag, startPoint x: 555, startPoint y: 271, endPoint x: 554, endPoint y: 252, distance: 18.4
click at [554, 252] on div at bounding box center [570, 231] width 570 height 462
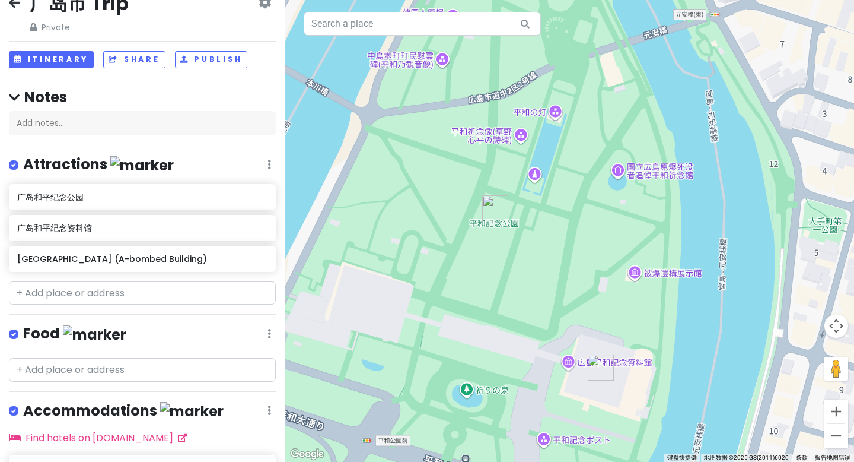
drag, startPoint x: 481, startPoint y: 291, endPoint x: 455, endPoint y: 252, distance: 46.7
click at [455, 252] on div at bounding box center [570, 231] width 570 height 462
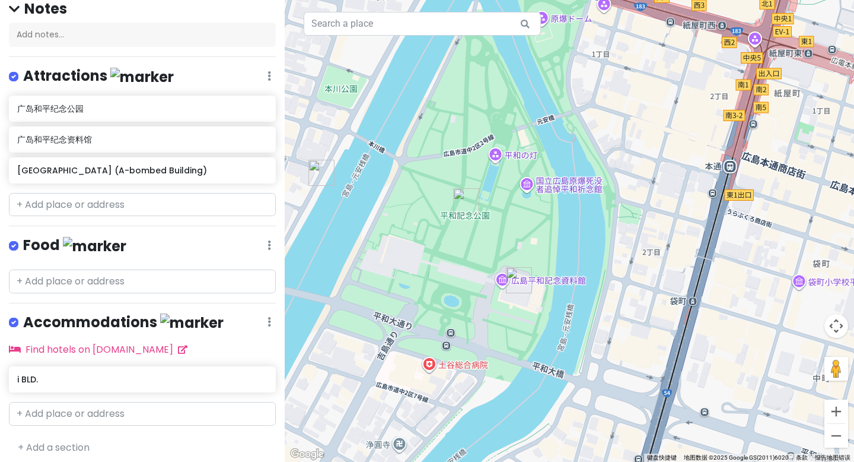
scroll to position [116, 0]
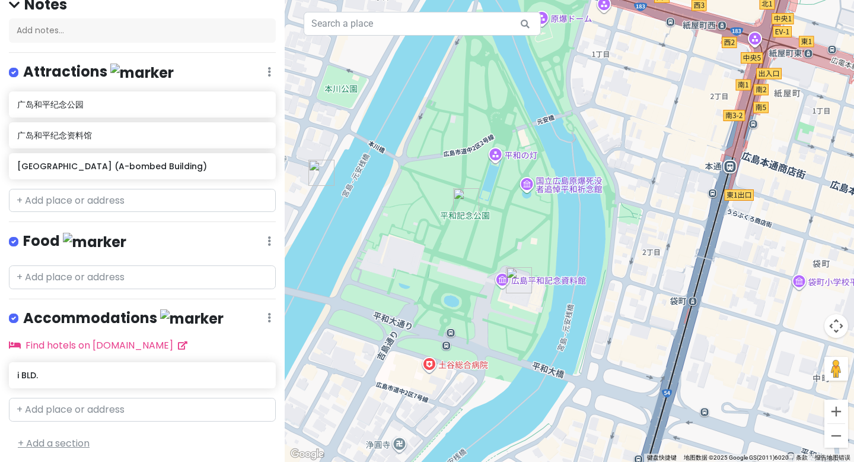
click at [20, 438] on link "+ Add a section" at bounding box center [54, 443] width 72 height 14
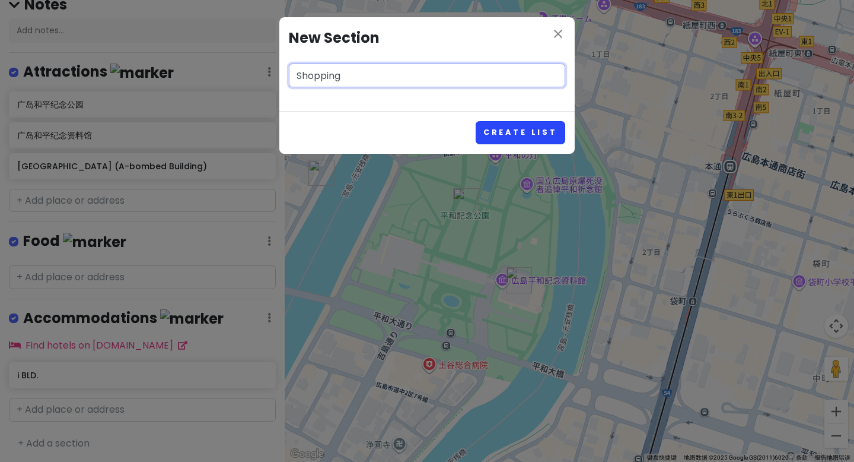
type input "Shopping"
click at [508, 131] on button "Create List" at bounding box center [521, 132] width 90 height 23
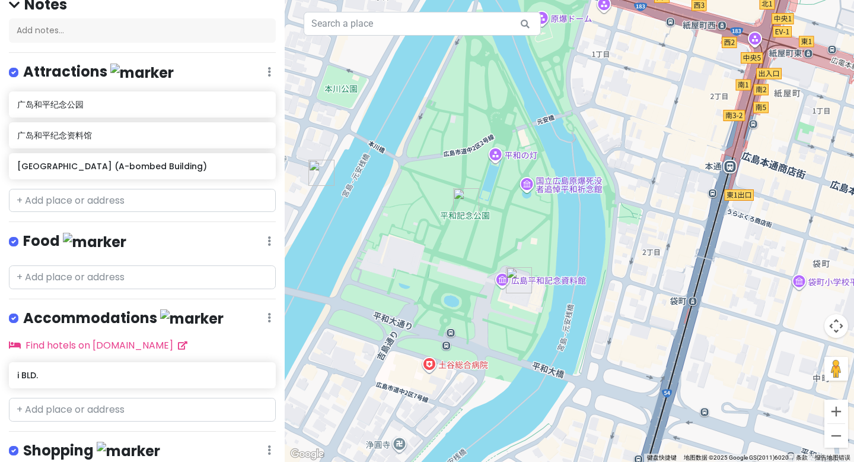
scroll to position [192, 0]
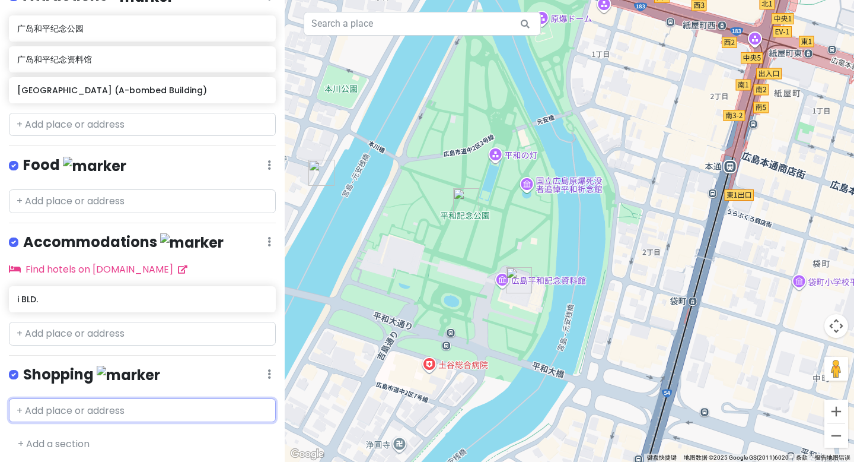
click at [66, 399] on input "text" at bounding box center [142, 410] width 267 height 24
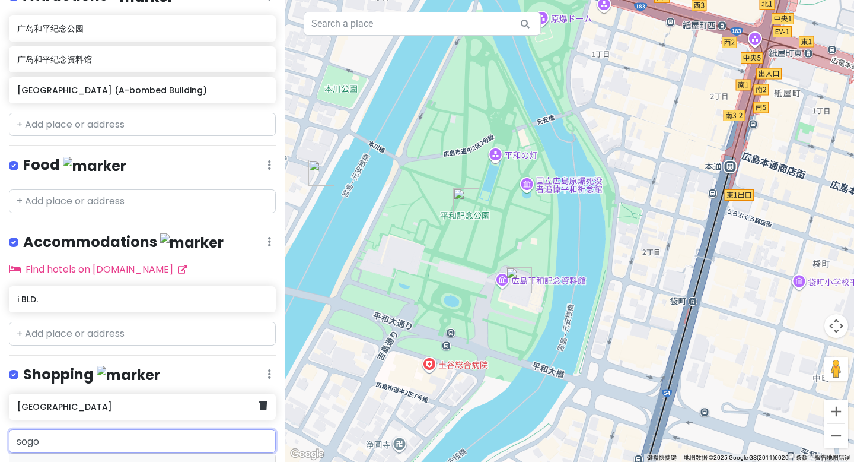
type input "sogo"
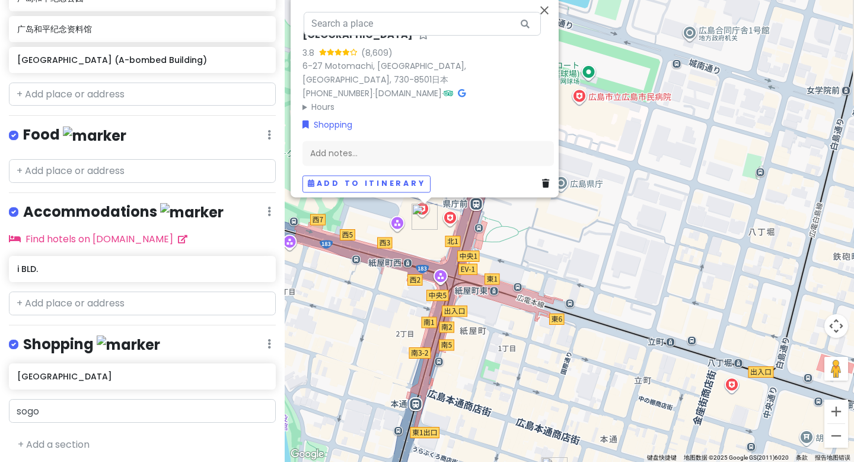
drag, startPoint x: 591, startPoint y: 374, endPoint x: 365, endPoint y: 311, distance: 234.5
click at [334, 331] on div "[GEOGRAPHIC_DATA] 3.8 (8,609) 6-27 Motomachi, [GEOGRAPHIC_DATA], [GEOGRAPHIC_DA…" at bounding box center [570, 231] width 570 height 462
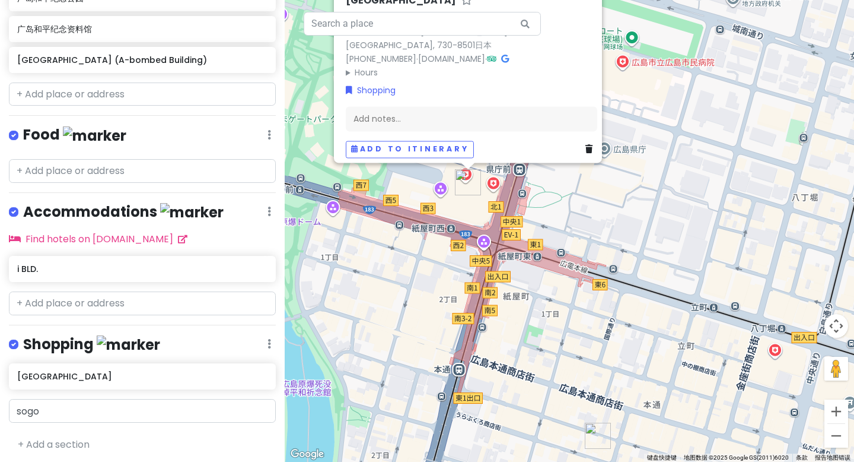
drag, startPoint x: 528, startPoint y: 332, endPoint x: 556, endPoint y: 317, distance: 31.6
click at [556, 317] on div "[GEOGRAPHIC_DATA] 3.8 (8,609) 6-27 Motomachi, [GEOGRAPHIC_DATA], [GEOGRAPHIC_DA…" at bounding box center [570, 231] width 570 height 462
